Goal: Information Seeking & Learning: Understand process/instructions

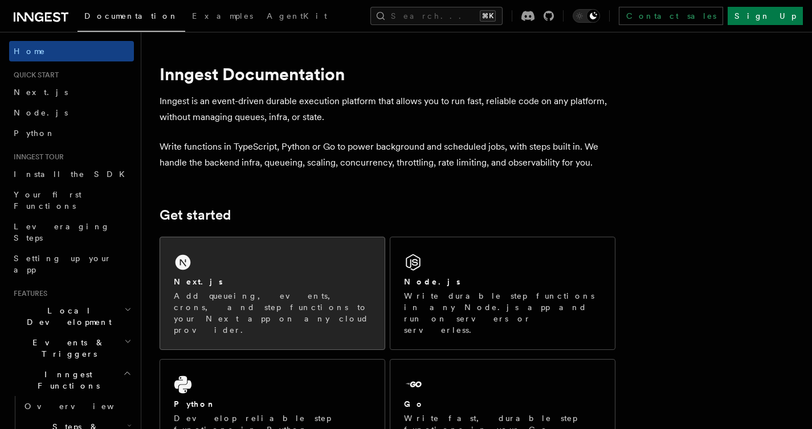
click at [294, 247] on div "Next.js Add queueing, events, crons, and step functions to your Next app on any…" at bounding box center [272, 294] width 224 height 112
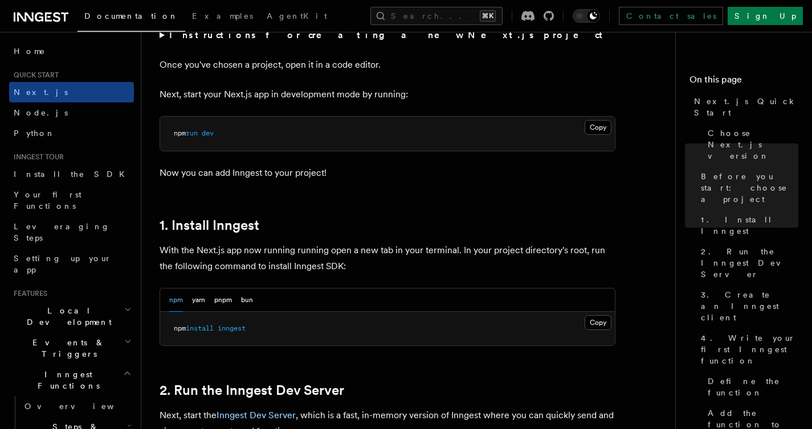
scroll to position [501, 0]
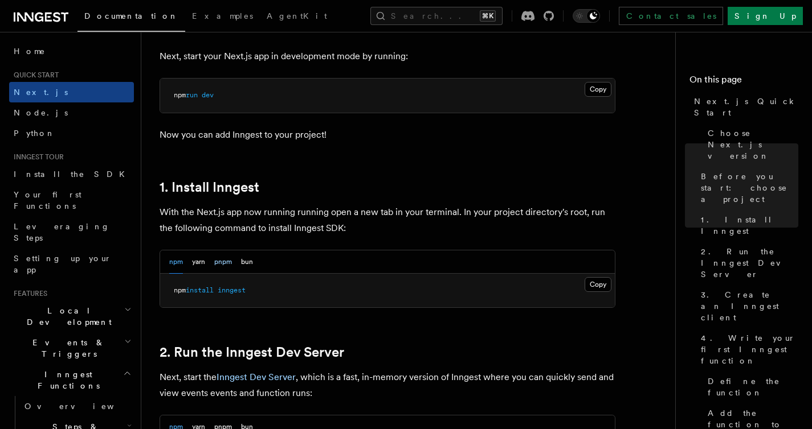
click at [222, 262] on button "pnpm" at bounding box center [223, 262] width 18 height 23
click at [183, 291] on span "pnpm" at bounding box center [182, 290] width 16 height 8
drag, startPoint x: 183, startPoint y: 291, endPoint x: 234, endPoint y: 291, distance: 50.7
click at [234, 291] on span "pnpm add inngest" at bounding box center [204, 290] width 60 height 8
copy span "pnpm add inngest"
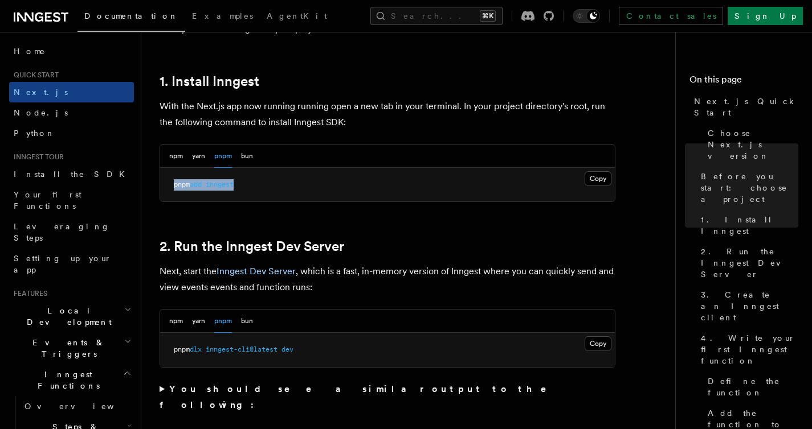
scroll to position [611, 0]
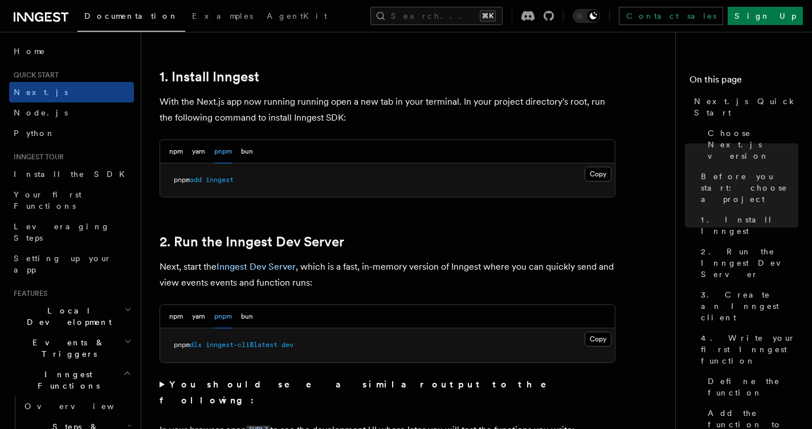
click at [179, 349] on span "pnpm" at bounding box center [182, 345] width 16 height 8
drag, startPoint x: 179, startPoint y: 349, endPoint x: 291, endPoint y: 347, distance: 111.7
click at [291, 347] on span "pnpm dlx inngest-cli@latest dev" at bounding box center [234, 345] width 120 height 8
copy span "pnpm dlx inngest-cli@latest dev"
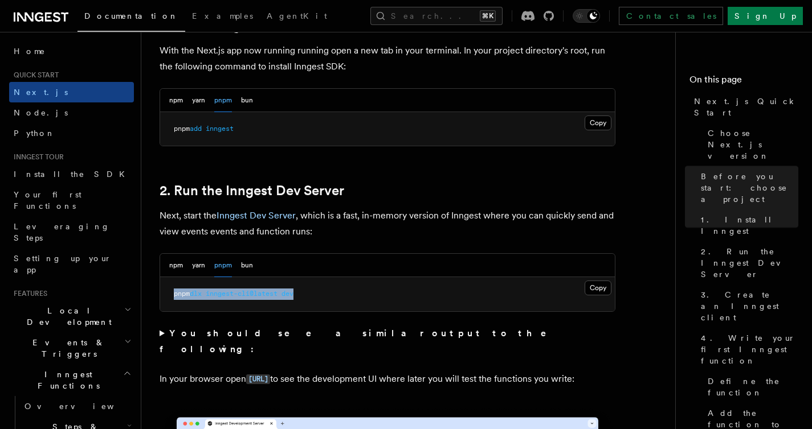
scroll to position [750, 0]
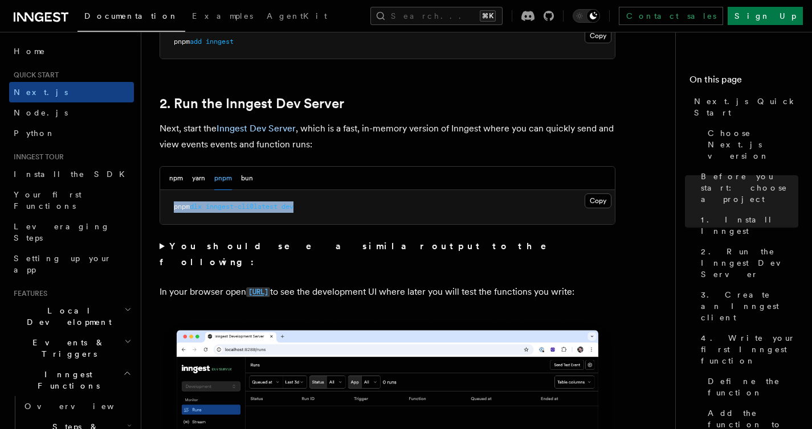
click at [270, 288] on code "[URL]" at bounding box center [258, 293] width 24 height 10
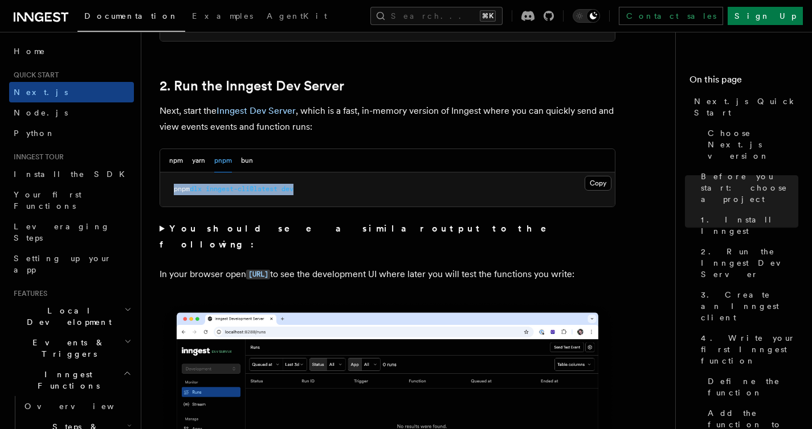
scroll to position [768, 0]
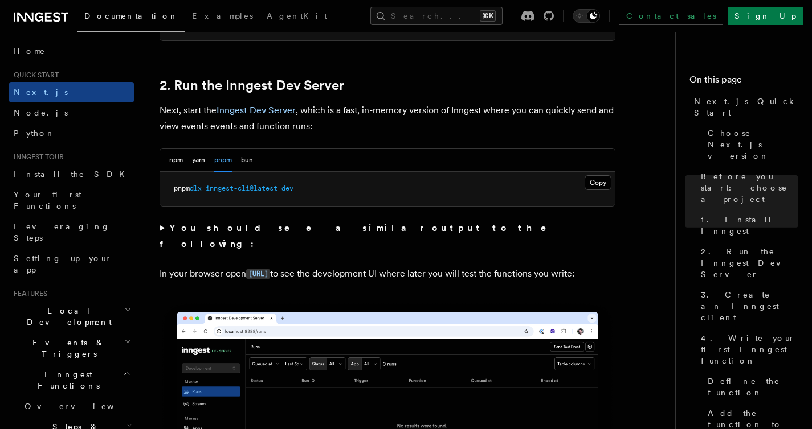
click at [163, 227] on summary "You should see a similar output to the following:" at bounding box center [387, 236] width 456 height 32
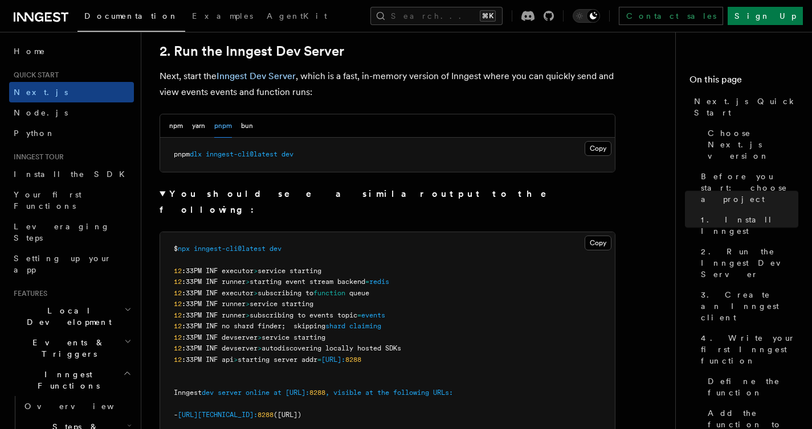
scroll to position [804, 0]
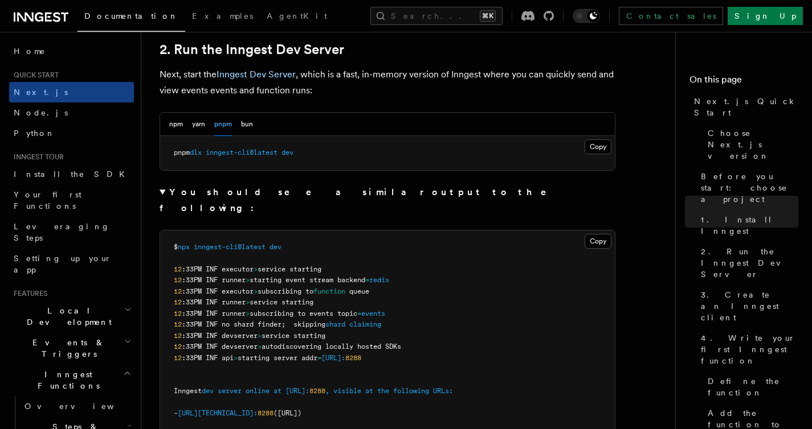
click at [181, 148] on pre "pnpm dlx inngest-cli@latest dev" at bounding box center [387, 153] width 455 height 34
drag, startPoint x: 181, startPoint y: 148, endPoint x: 320, endPoint y: 149, distance: 138.4
click at [320, 150] on pre "pnpm dlx inngest-cli@latest dev" at bounding box center [387, 153] width 455 height 34
copy div "pnpm dlx inngest-cli@latest dev"
click at [177, 152] on span "pnpm" at bounding box center [182, 153] width 16 height 8
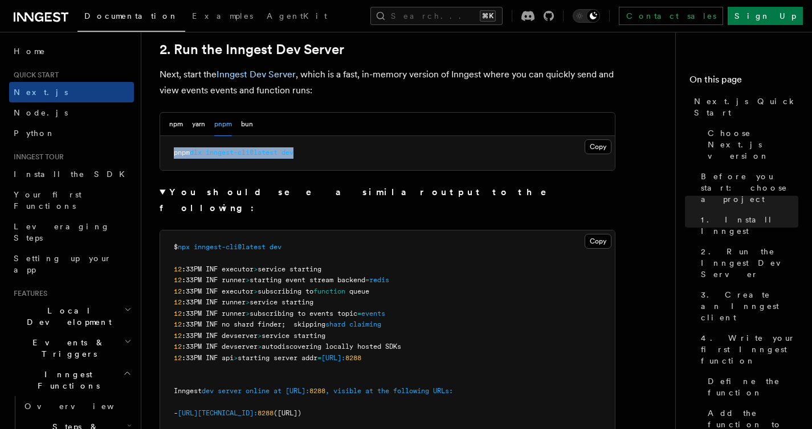
drag, startPoint x: 177, startPoint y: 152, endPoint x: 289, endPoint y: 152, distance: 112.8
click at [289, 152] on span "pnpm dlx inngest-cli@latest dev" at bounding box center [234, 153] width 120 height 8
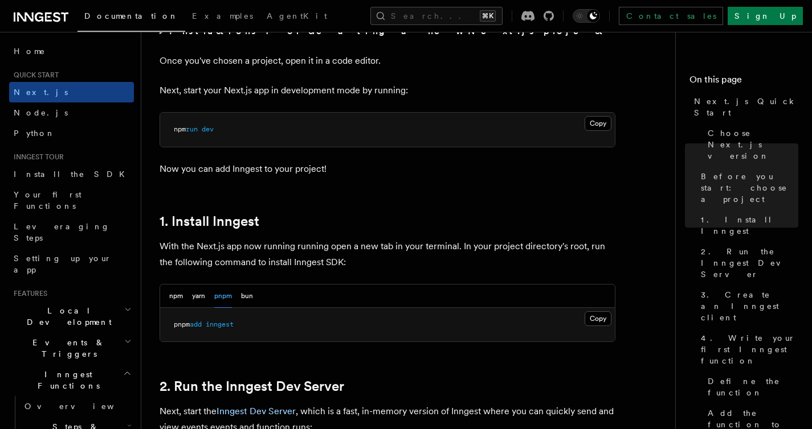
scroll to position [489, 0]
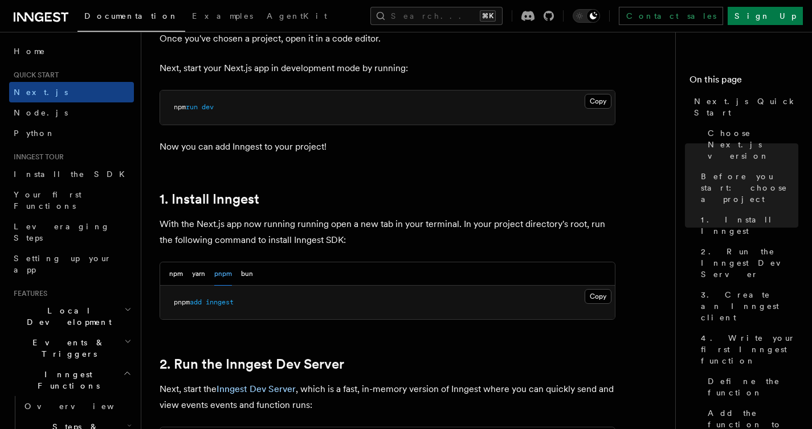
click at [182, 305] on span "pnpm" at bounding box center [182, 302] width 16 height 8
drag, startPoint x: 182, startPoint y: 305, endPoint x: 239, endPoint y: 305, distance: 56.4
click at [234, 305] on span "pnpm add inngest" at bounding box center [204, 302] width 60 height 8
copy article "pnpm add inngest"
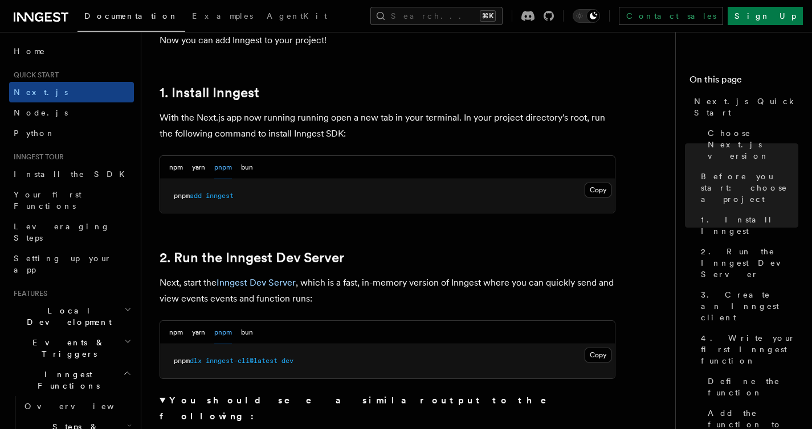
click at [176, 363] on span "pnpm" at bounding box center [182, 361] width 16 height 8
drag, startPoint x: 176, startPoint y: 363, endPoint x: 286, endPoint y: 363, distance: 110.5
click at [288, 364] on span "pnpm dlx inngest-cli@latest dev" at bounding box center [234, 361] width 120 height 8
copy span "pnpm dlx inngest-cli@latest dev"
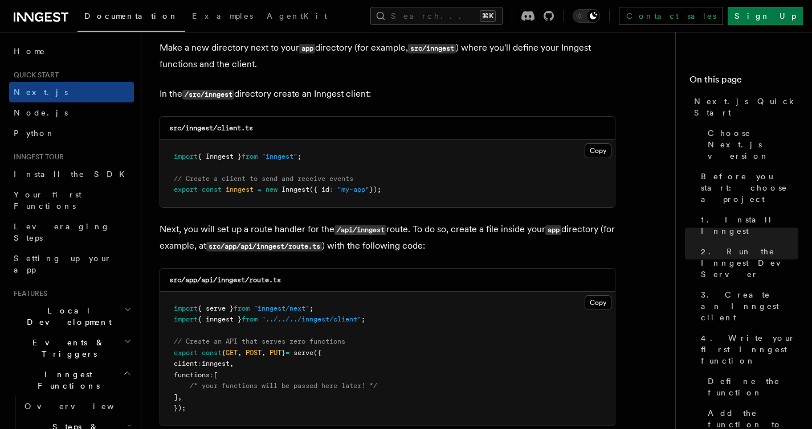
scroll to position [1676, 0]
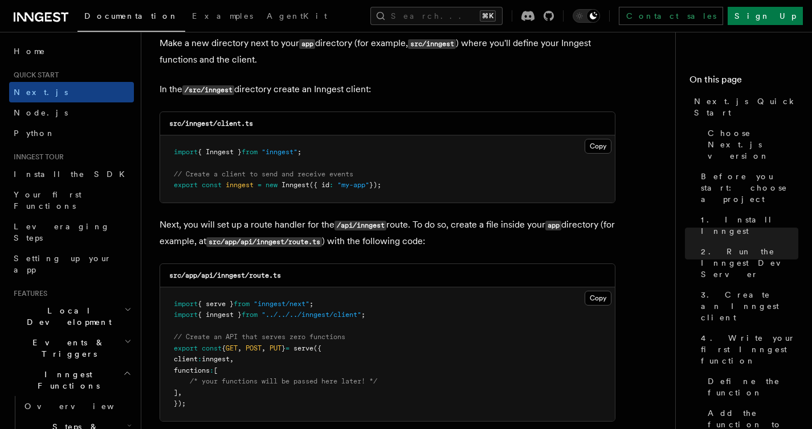
drag, startPoint x: 416, startPoint y: 185, endPoint x: 171, endPoint y: 142, distance: 249.3
click at [171, 142] on pre "import { Inngest } from "inngest" ; // Create a client to send and receive even…" at bounding box center [387, 169] width 455 height 67
click at [173, 125] on code "src/inngest/client.ts" at bounding box center [211, 124] width 84 height 8
drag, startPoint x: 173, startPoint y: 125, endPoint x: 268, endPoint y: 124, distance: 95.1
click at [268, 124] on div "src/inngest/client.ts" at bounding box center [387, 123] width 455 height 23
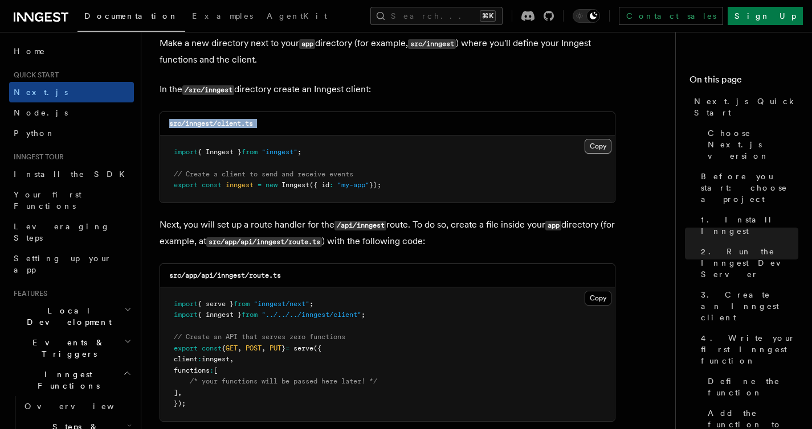
click at [588, 147] on button "Copy Copied" at bounding box center [597, 146] width 27 height 15
click at [584, 139] on button "Copy Copied" at bounding box center [597, 146] width 27 height 15
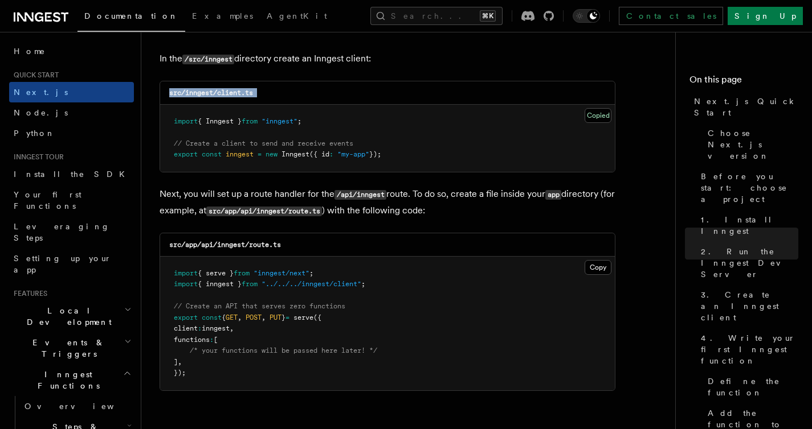
scroll to position [1751, 0]
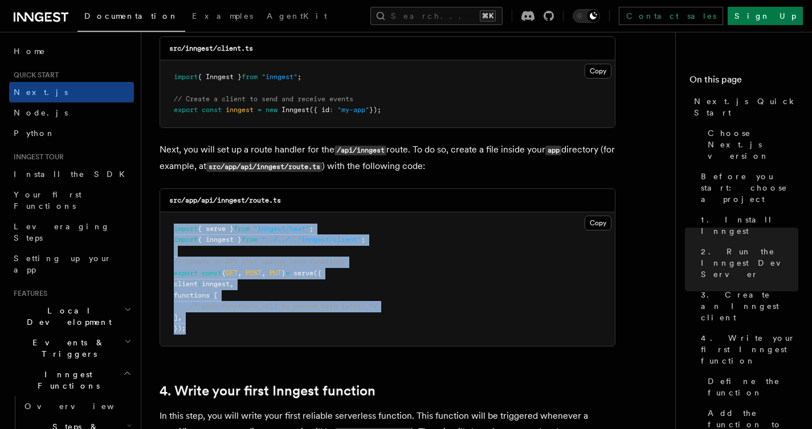
drag, startPoint x: 187, startPoint y: 331, endPoint x: 172, endPoint y: 222, distance: 110.9
click at [172, 222] on pre "import { serve } from "inngest/next" ; import { inngest } from "../../../innges…" at bounding box center [387, 279] width 455 height 134
copy code "import { serve } from "inngest/next" ; import { inngest } from "../../../innges…"
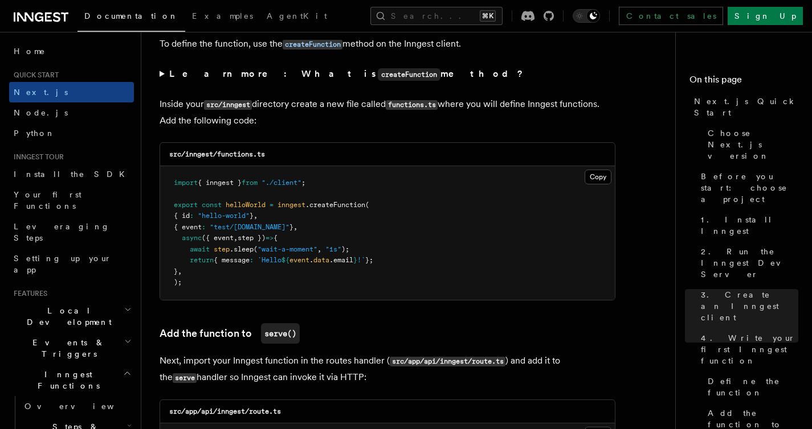
scroll to position [2219, 0]
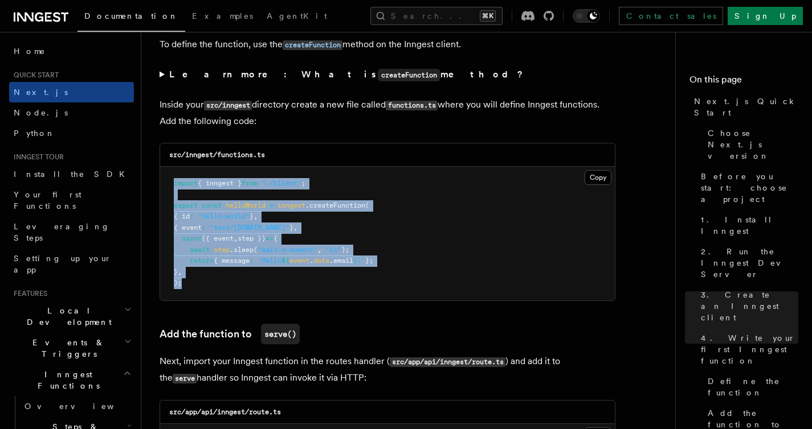
drag, startPoint x: 173, startPoint y: 184, endPoint x: 195, endPoint y: 287, distance: 105.5
click at [196, 288] on pre "import { inngest } from "./client" ; export const helloWorld = inngest .createF…" at bounding box center [387, 234] width 455 height 134
copy code "import { inngest } from "./client" ; export const helloWorld = inngest .createF…"
click at [592, 175] on button "Copy Copied" at bounding box center [597, 177] width 27 height 15
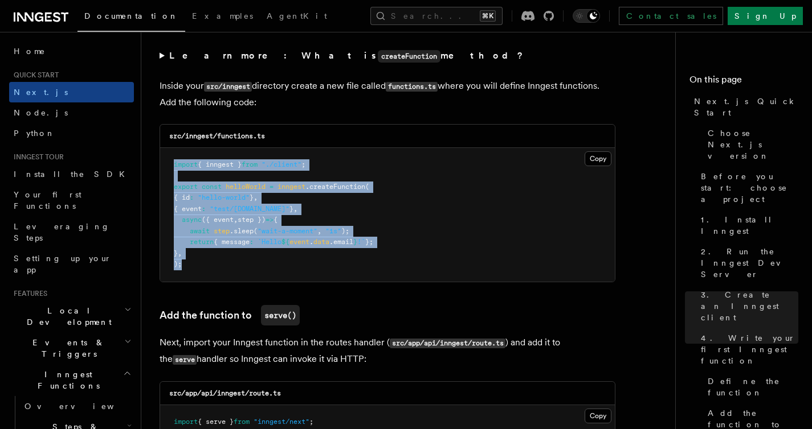
scroll to position [2240, 0]
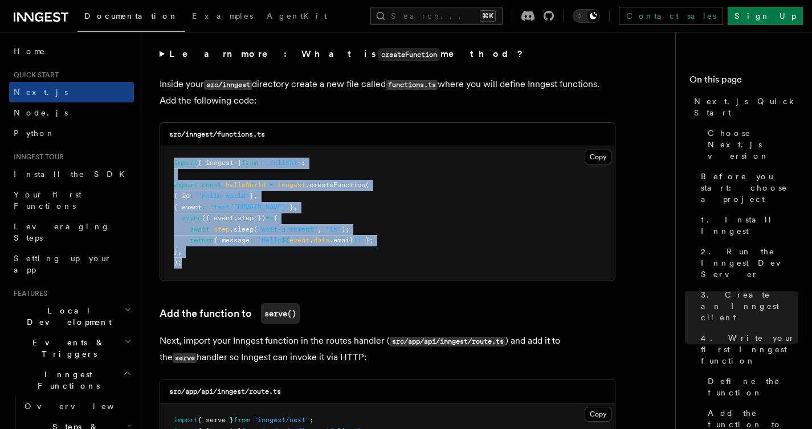
click at [414, 204] on pre "import { inngest } from "./client" ; export const helloWorld = inngest .createF…" at bounding box center [387, 213] width 455 height 134
